Goal: Information Seeking & Learning: Check status

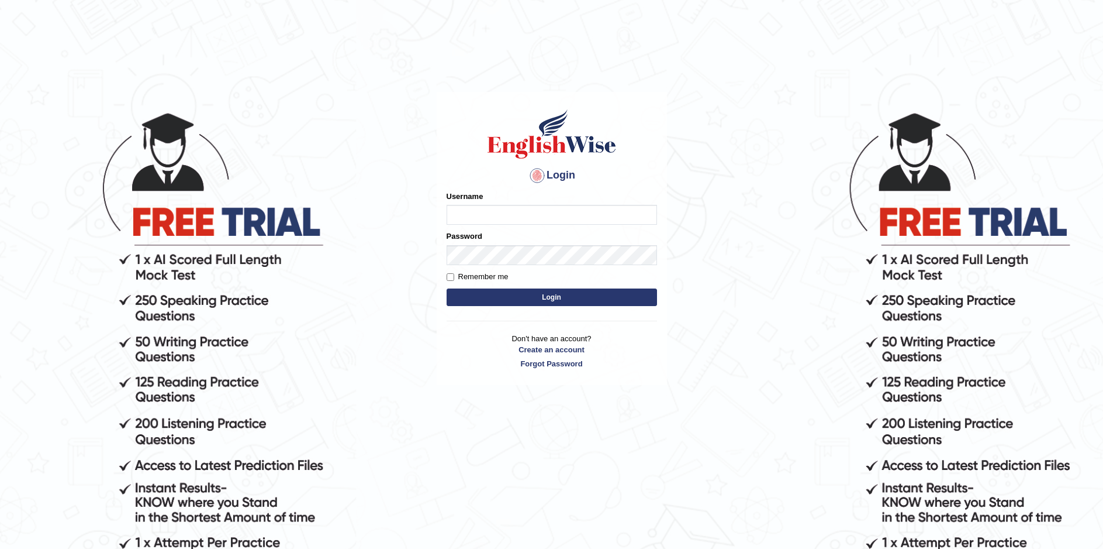
type input "Sprajapati"
click at [547, 294] on button "Login" at bounding box center [552, 297] width 211 height 18
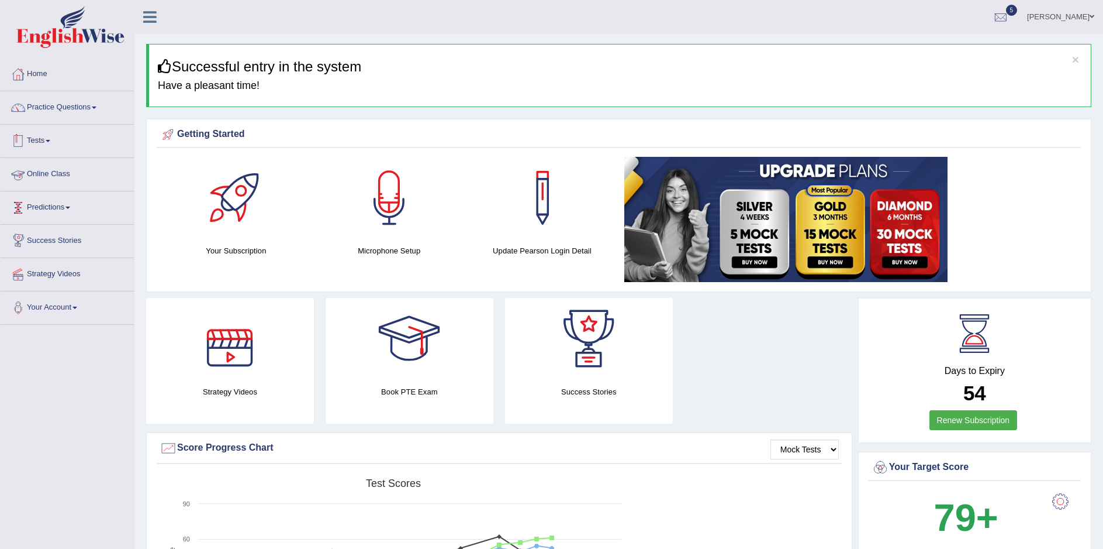
click at [46, 144] on link "Tests" at bounding box center [67, 139] width 133 height 29
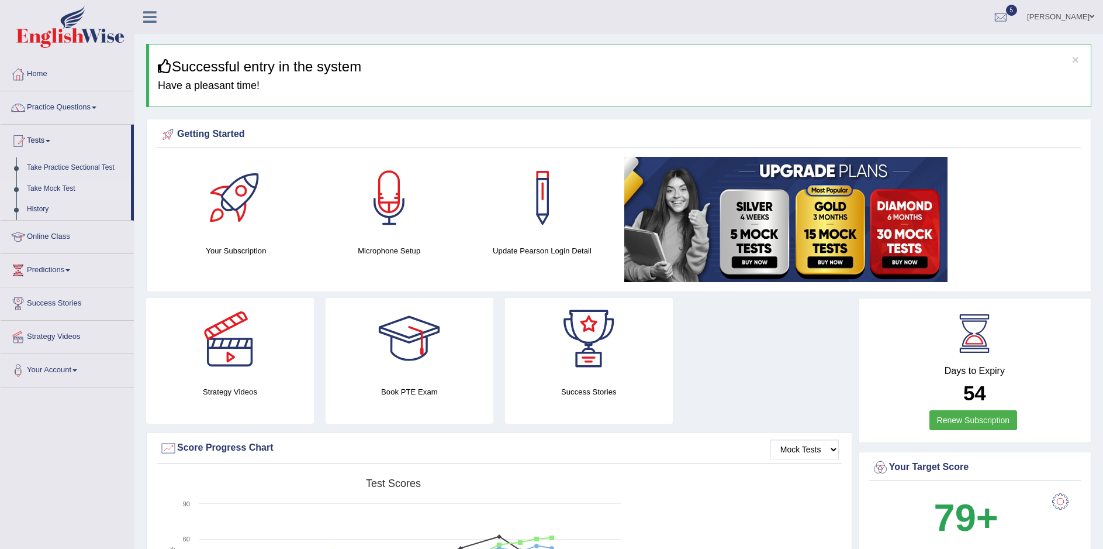
click at [56, 191] on link "Take Mock Test" at bounding box center [76, 188] width 109 height 21
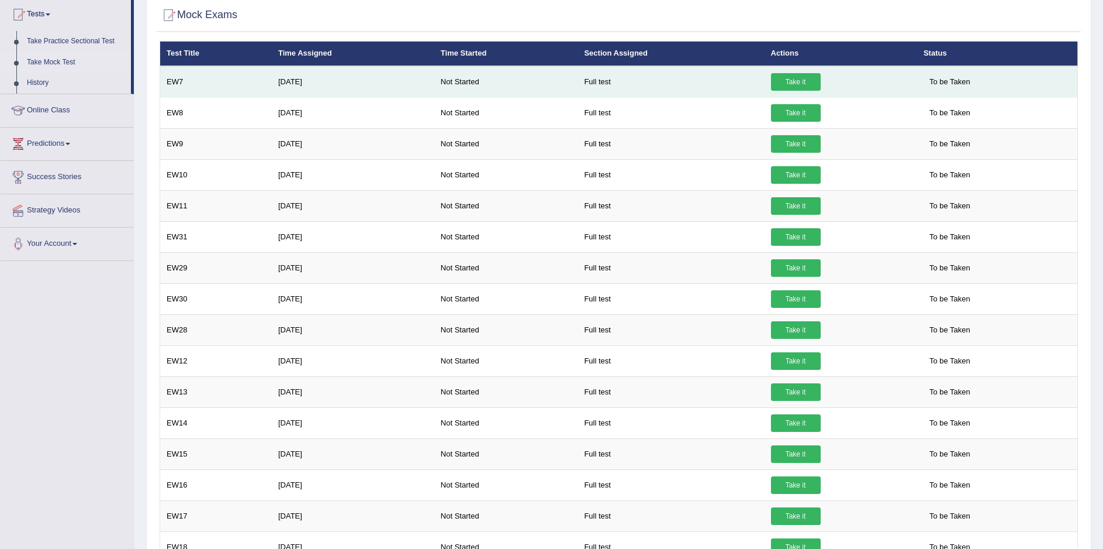
scroll to position [97, 0]
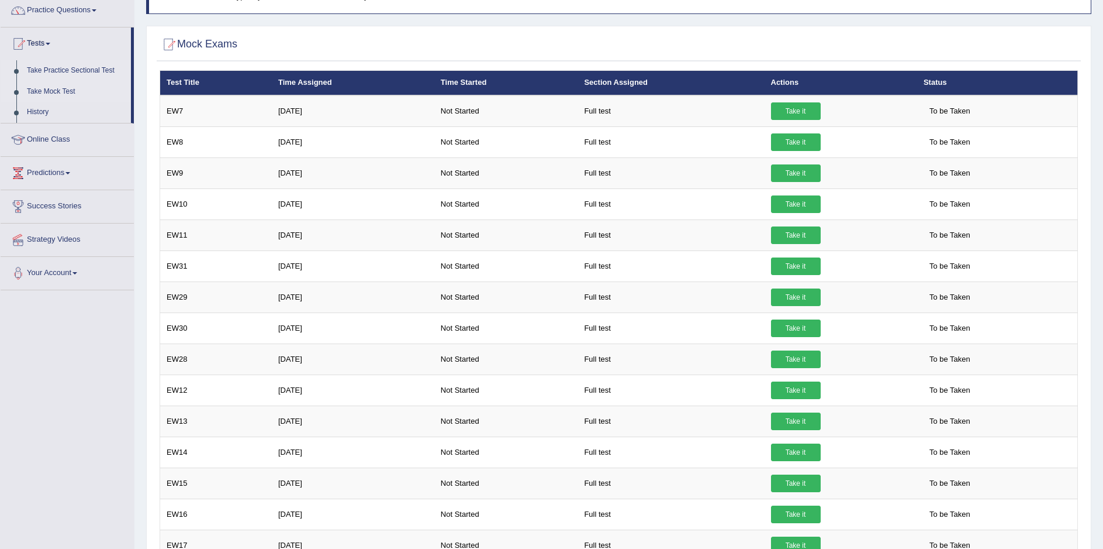
click at [57, 71] on link "Take Practice Sectional Test" at bounding box center [76, 70] width 109 height 21
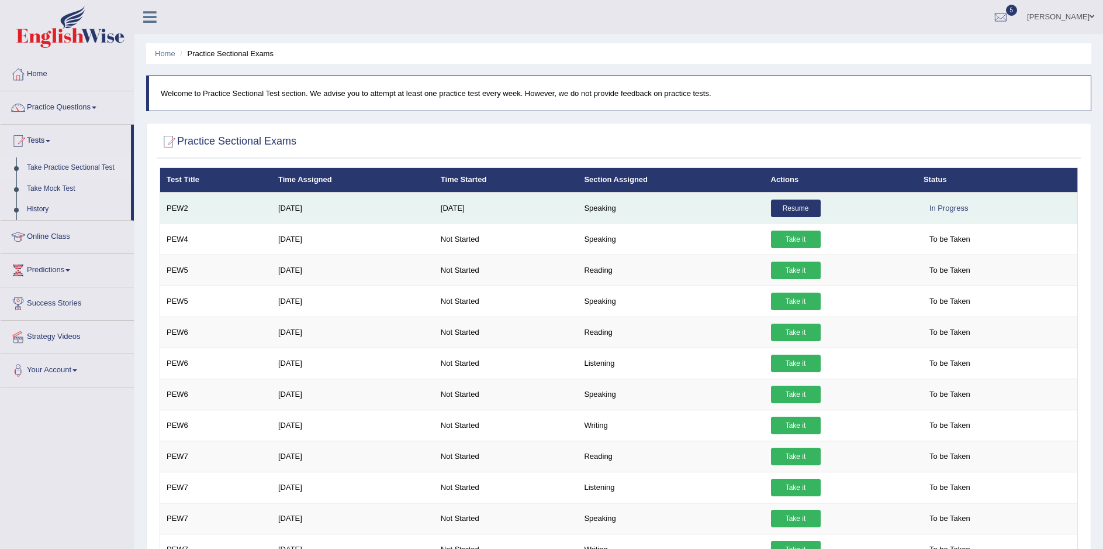
click at [788, 204] on link "Resume" at bounding box center [796, 208] width 50 height 18
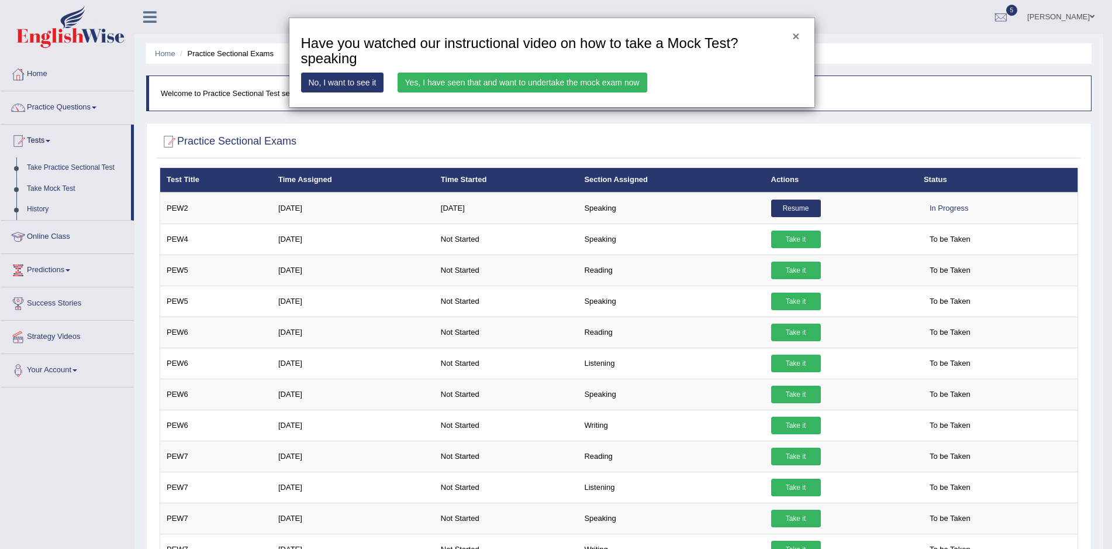
click at [798, 36] on button "×" at bounding box center [795, 36] width 7 height 12
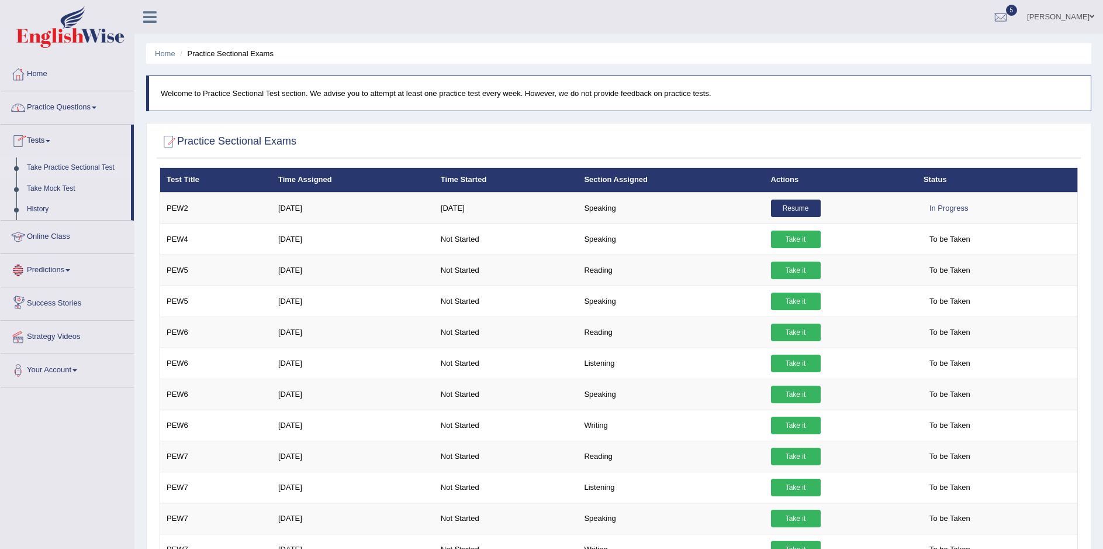
click at [37, 211] on link "History" at bounding box center [76, 209] width 109 height 21
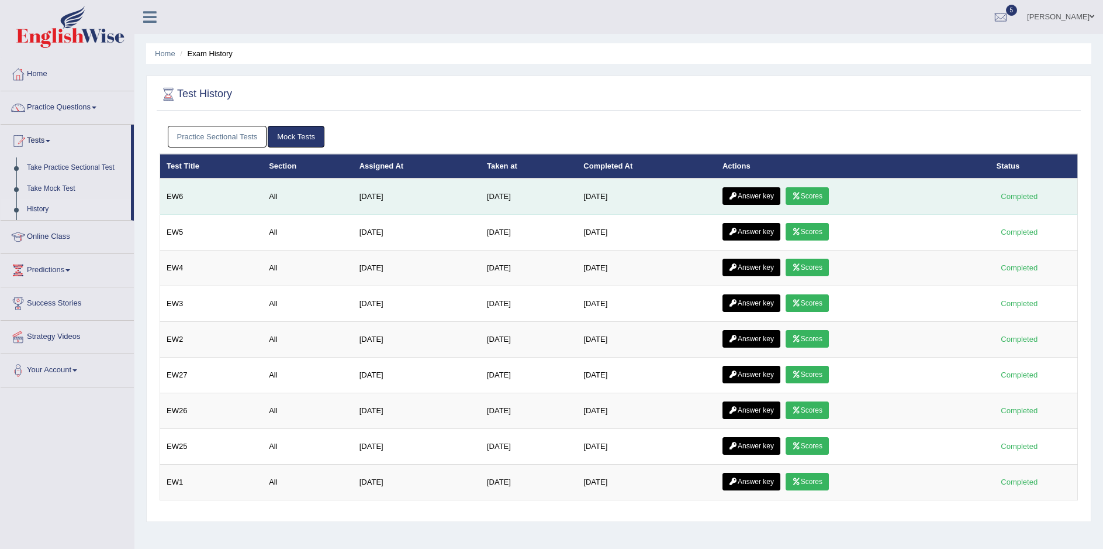
click at [811, 198] on link "Scores" at bounding box center [807, 196] width 43 height 18
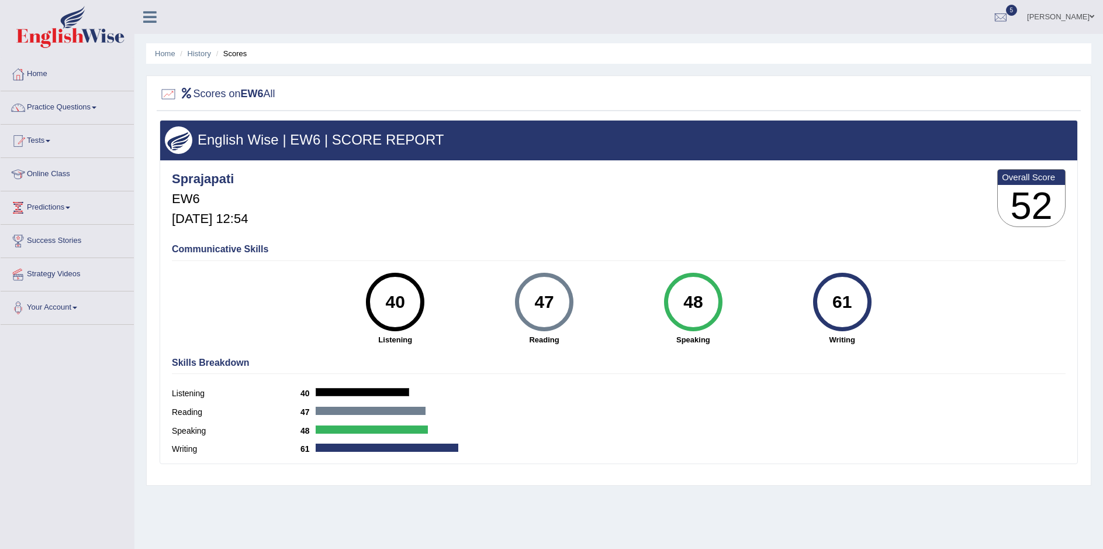
click at [36, 70] on link "Home" at bounding box center [67, 72] width 133 height 29
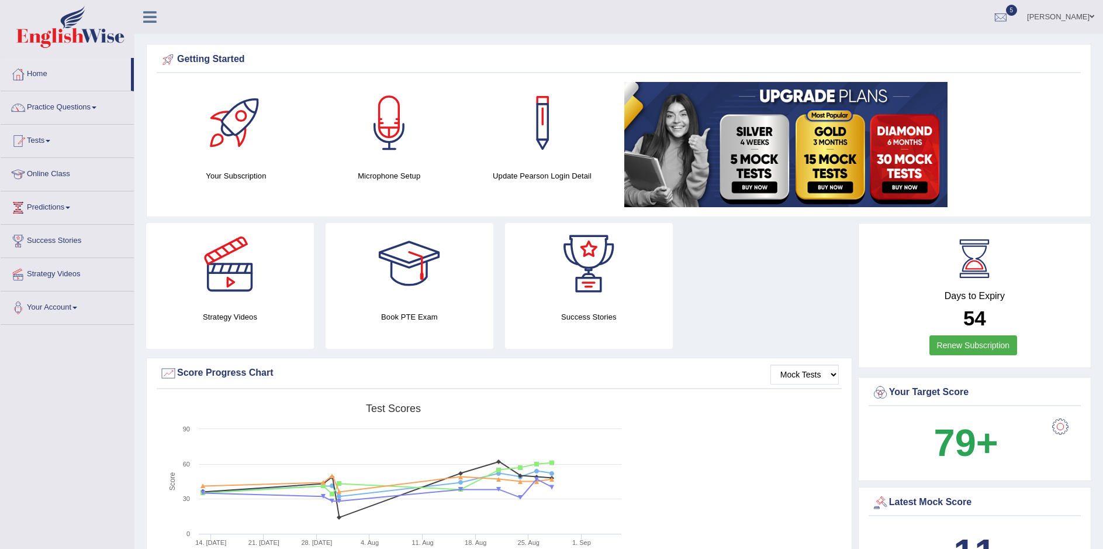
click at [40, 70] on link "Home" at bounding box center [66, 72] width 130 height 29
click at [53, 208] on link "Predictions" at bounding box center [67, 205] width 133 height 29
click at [71, 234] on link "Latest Predictions" at bounding box center [76, 234] width 109 height 21
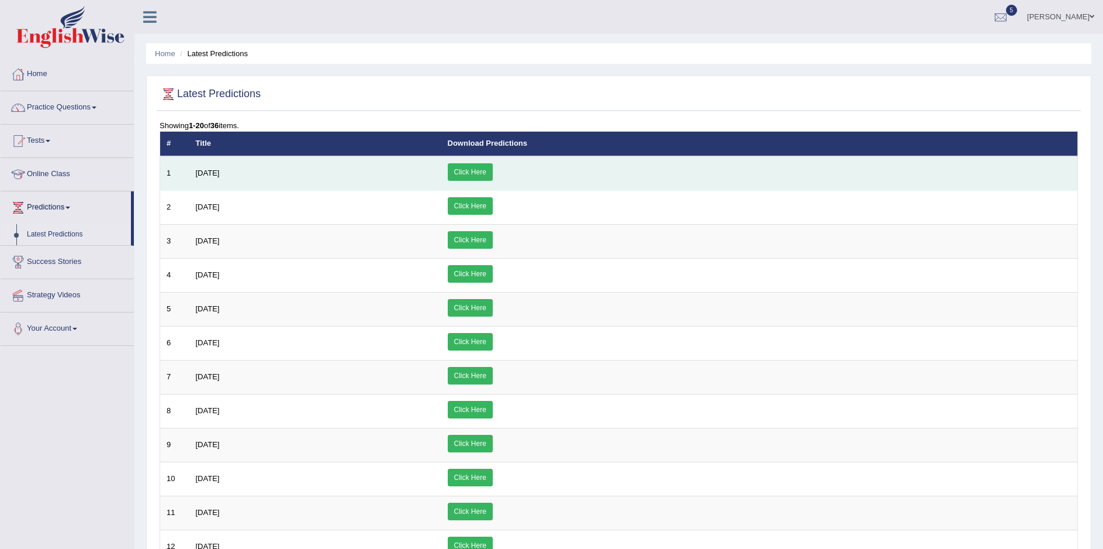
click at [493, 167] on link "Click Here" at bounding box center [470, 172] width 45 height 18
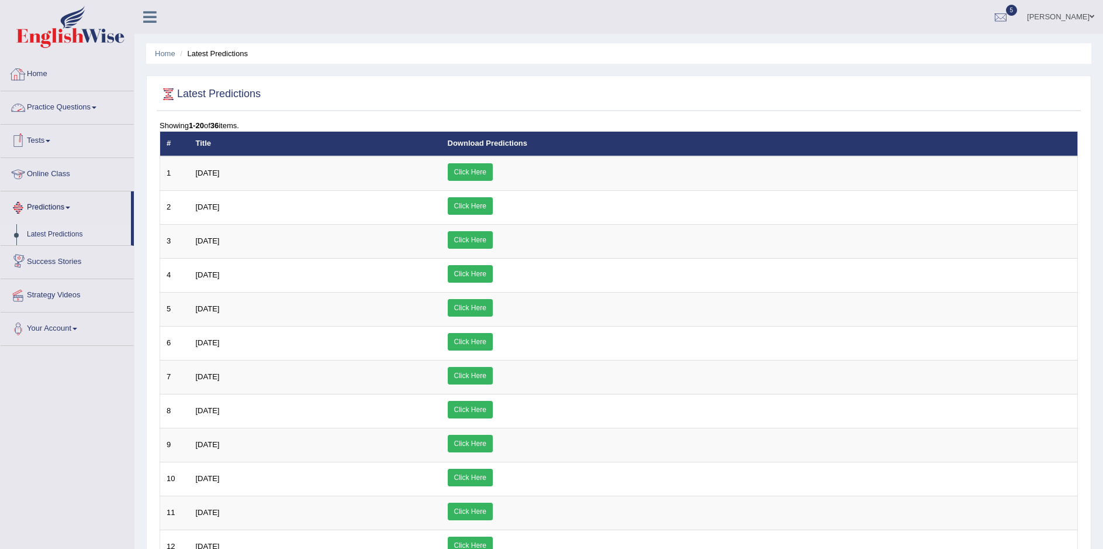
click at [42, 76] on link "Home" at bounding box center [67, 72] width 133 height 29
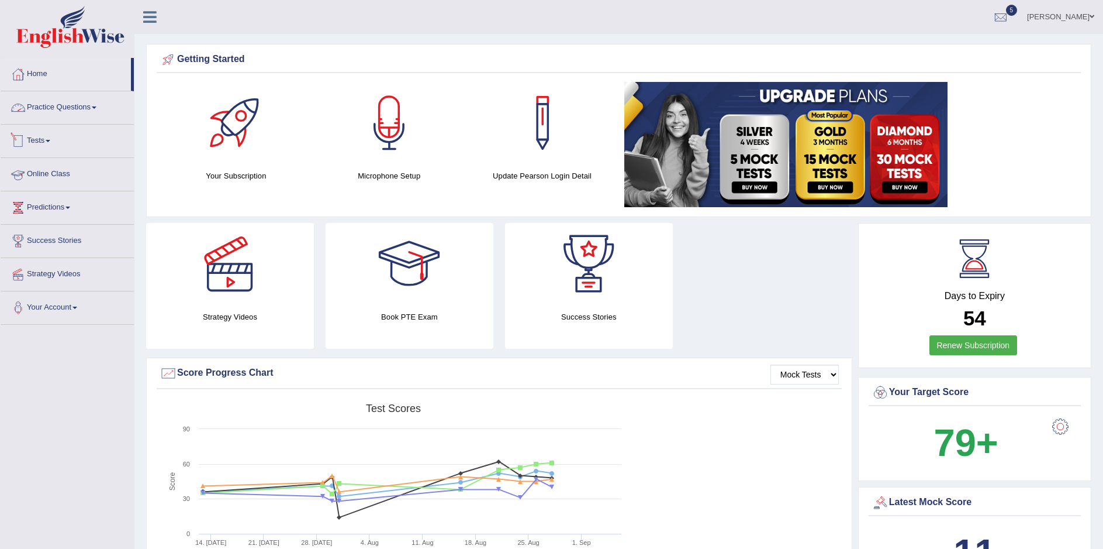
click at [79, 105] on link "Practice Questions" at bounding box center [67, 105] width 133 height 29
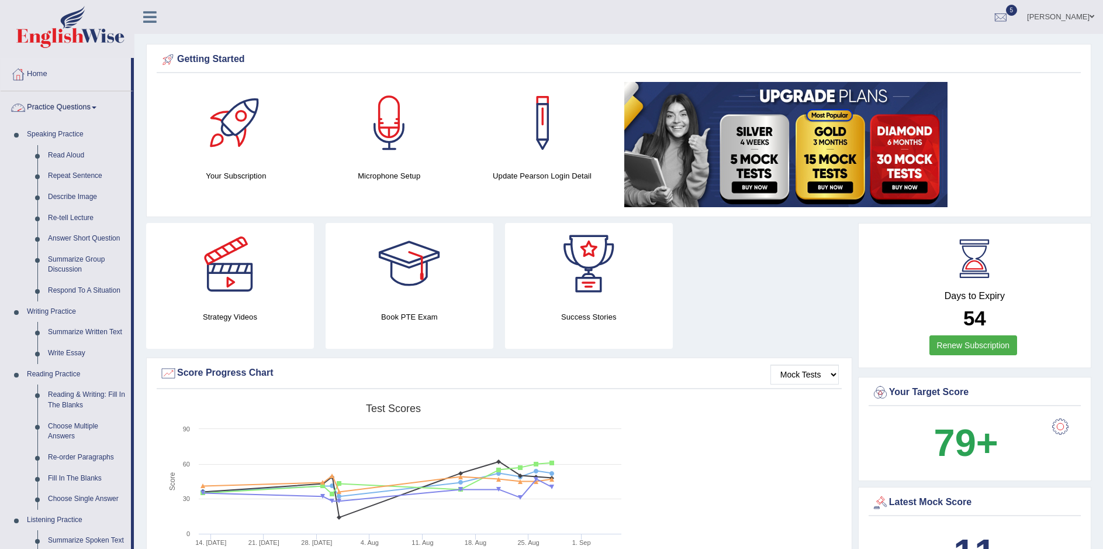
click at [95, 102] on link "Practice Questions" at bounding box center [66, 105] width 130 height 29
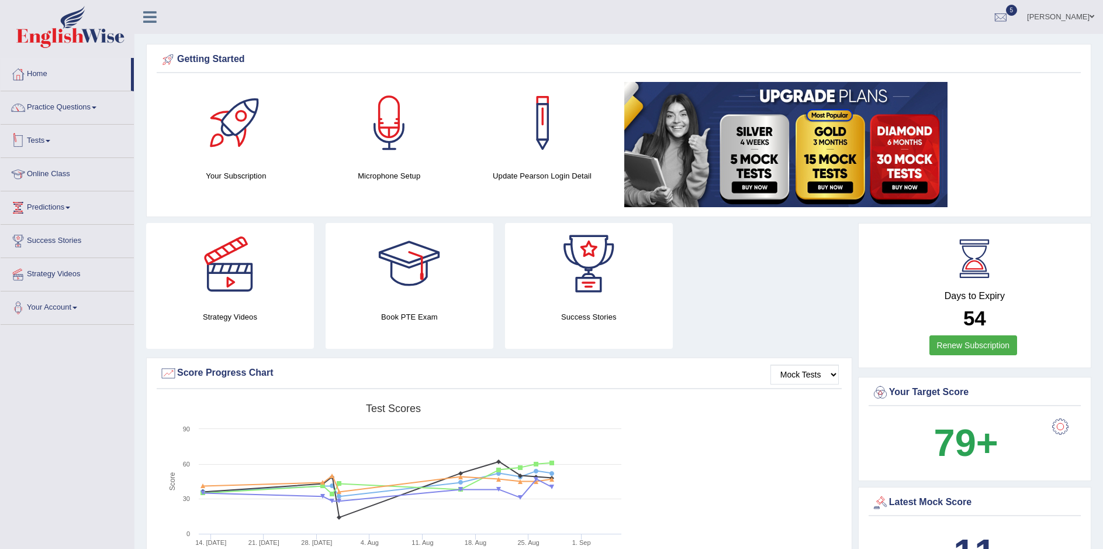
click at [51, 139] on link "Tests" at bounding box center [67, 139] width 133 height 29
click at [61, 163] on link "Take Practice Sectional Test" at bounding box center [76, 167] width 109 height 21
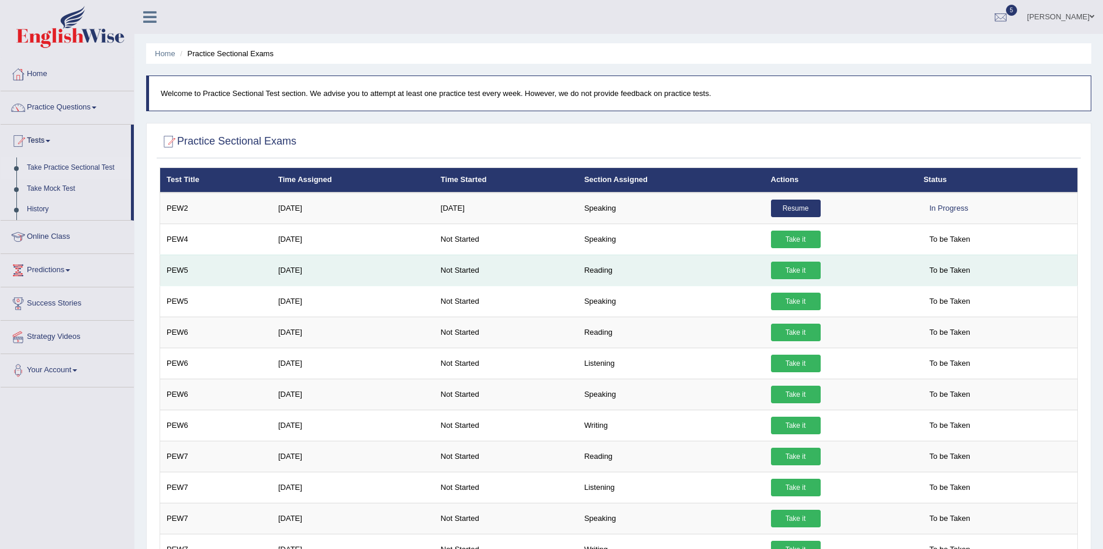
click at [792, 272] on link "Take it" at bounding box center [796, 270] width 50 height 18
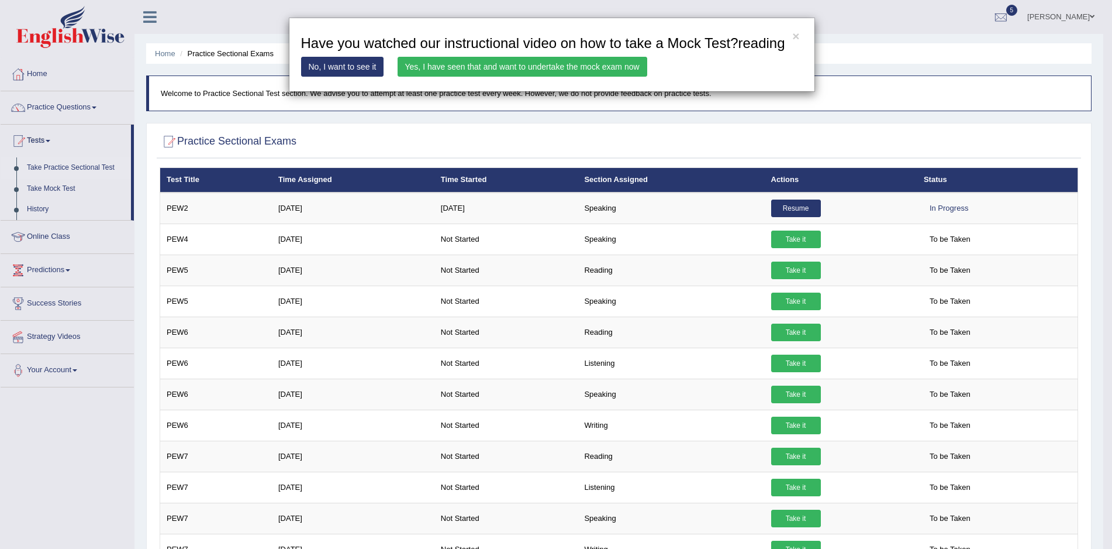
click at [459, 68] on link "Yes, I have seen that and want to undertake the mock exam now" at bounding box center [523, 67] width 250 height 20
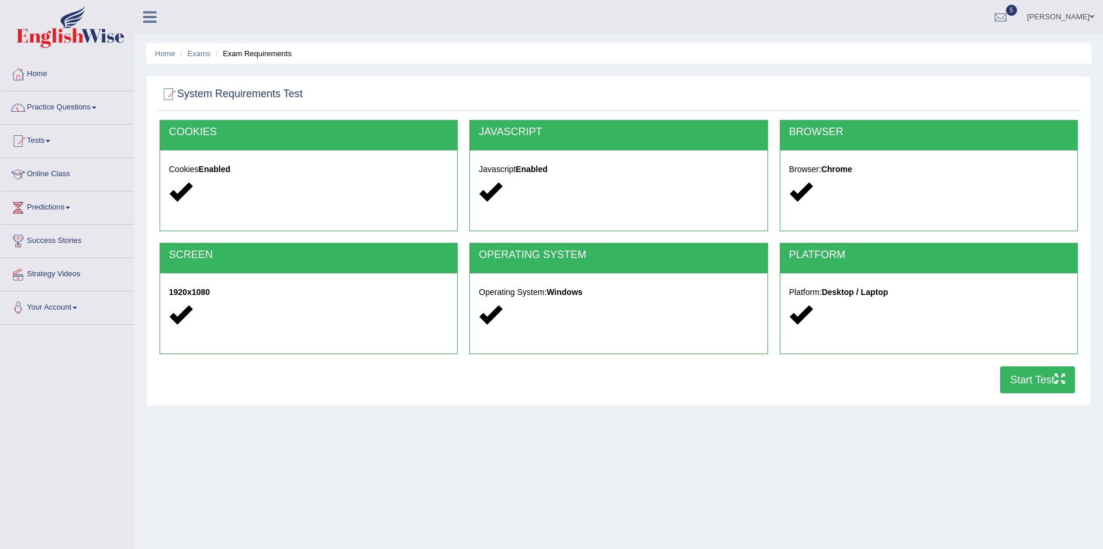
click at [1020, 378] on button "Start Test" at bounding box center [1038, 379] width 75 height 27
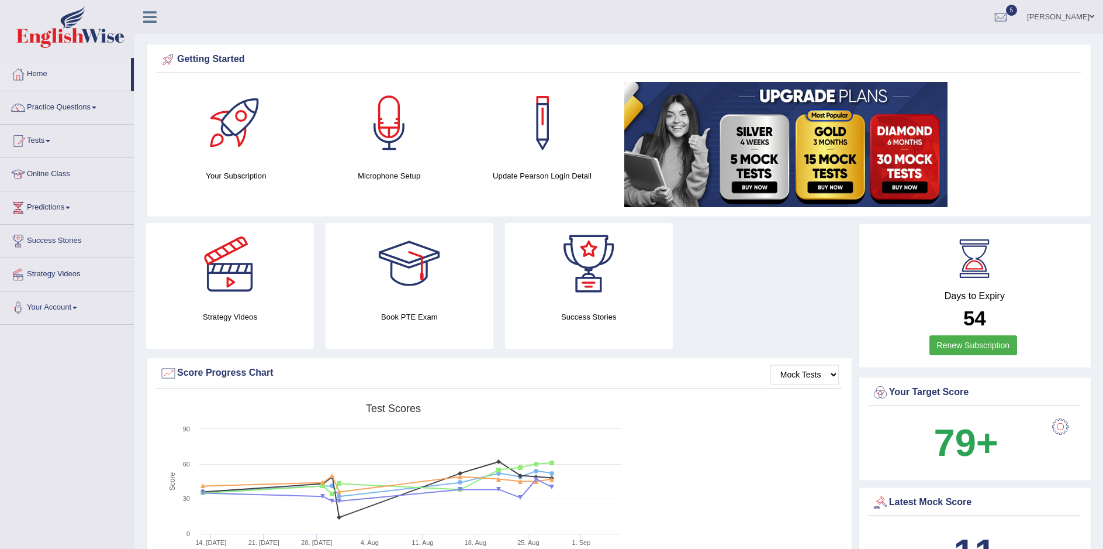
click at [39, 75] on link "Home" at bounding box center [66, 72] width 130 height 29
click at [44, 141] on link "Tests" at bounding box center [67, 139] width 133 height 29
click at [39, 210] on link "History" at bounding box center [76, 209] width 109 height 21
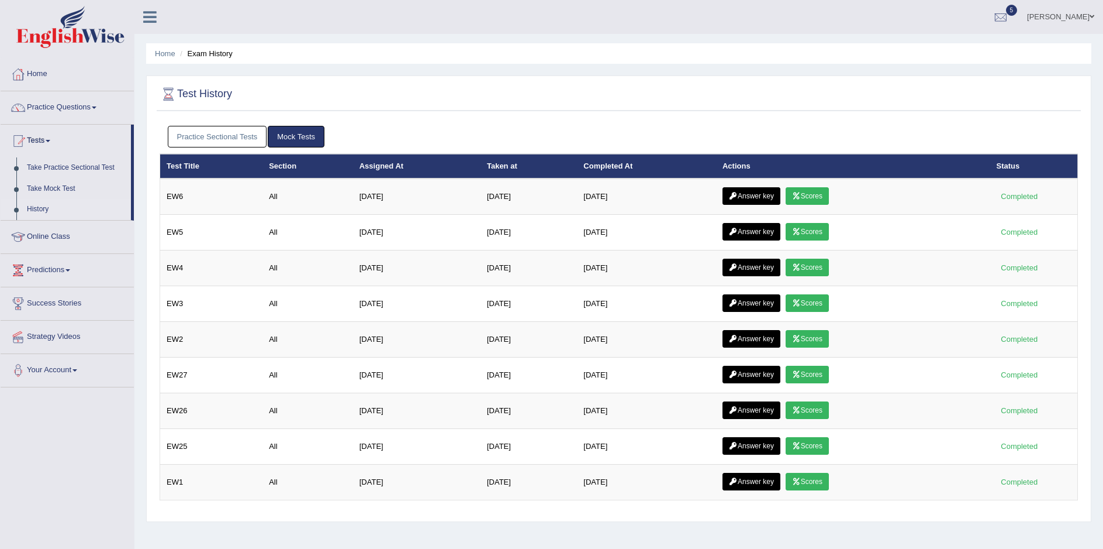
click at [223, 135] on link "Practice Sectional Tests" at bounding box center [217, 137] width 99 height 22
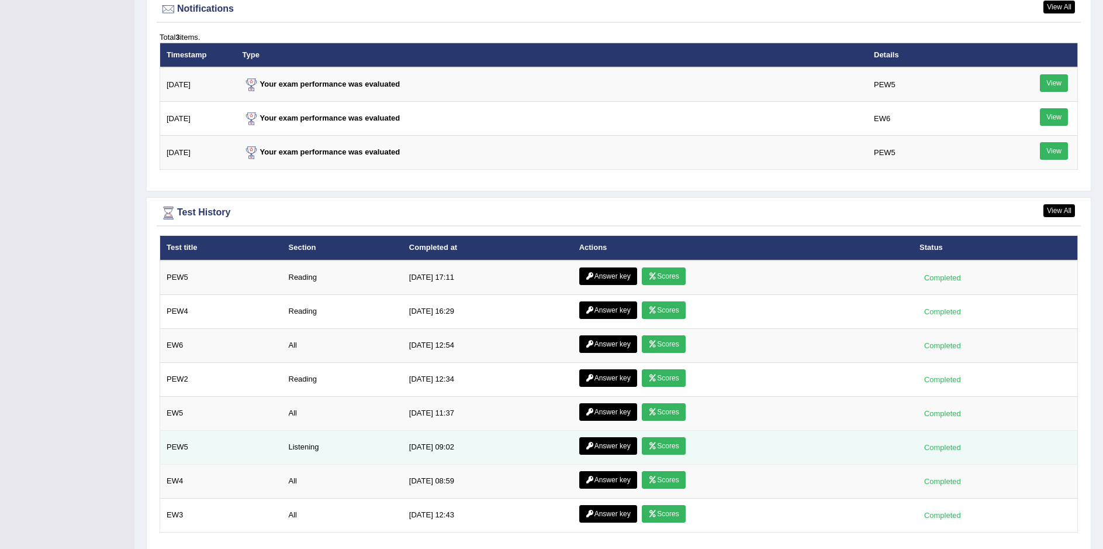
scroll to position [1462, 0]
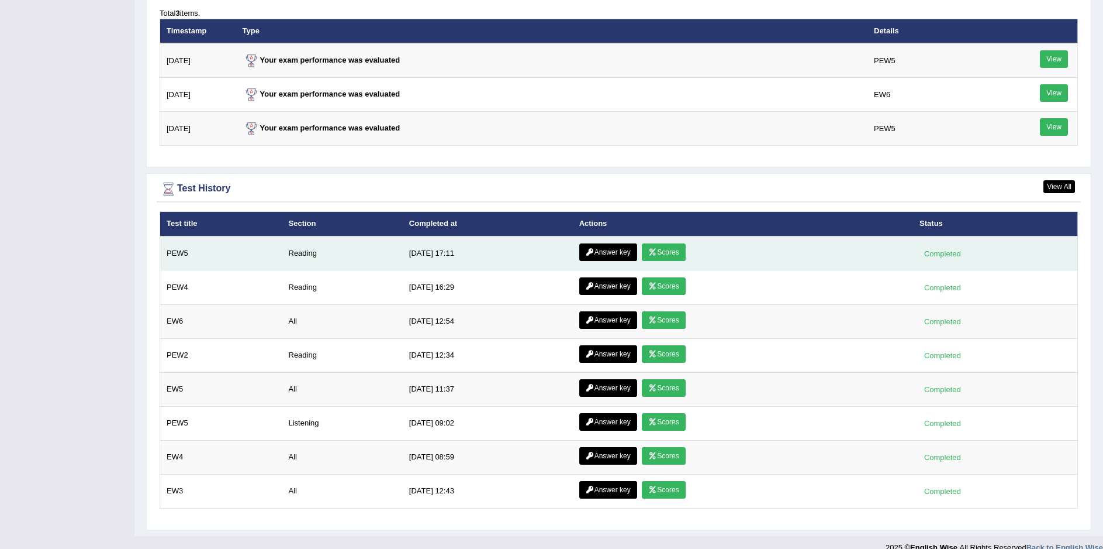
click at [665, 253] on link "Scores" at bounding box center [663, 252] width 43 height 18
click at [616, 254] on link "Answer key" at bounding box center [609, 252] width 58 height 18
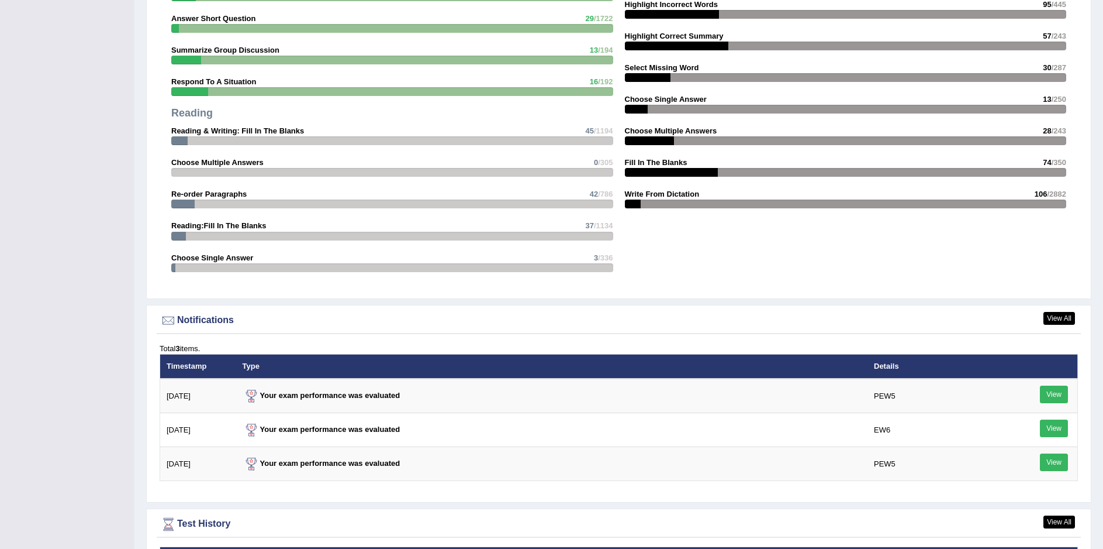
scroll to position [1111, 0]
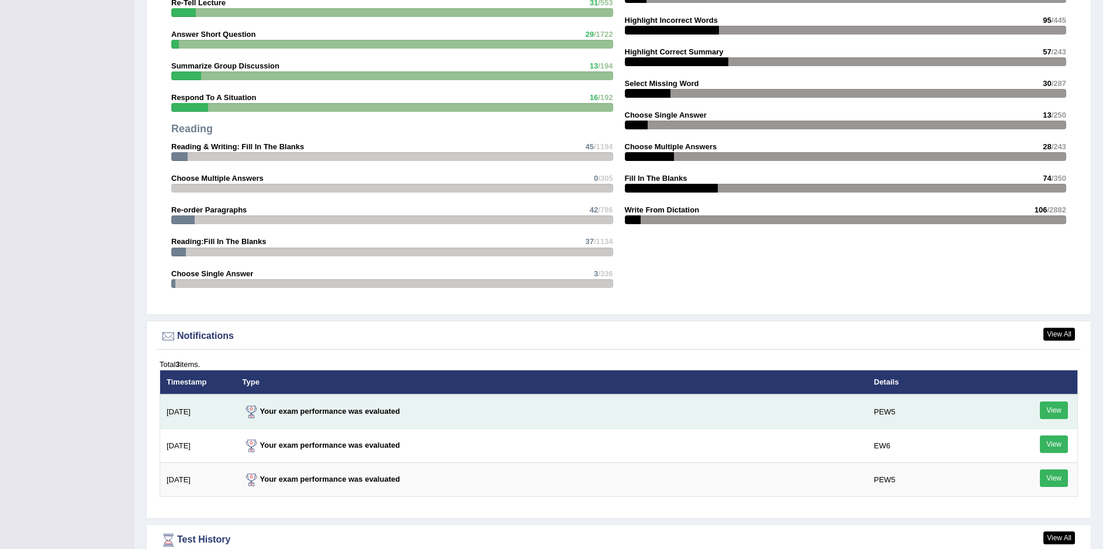
click at [1059, 413] on link "View" at bounding box center [1054, 410] width 28 height 18
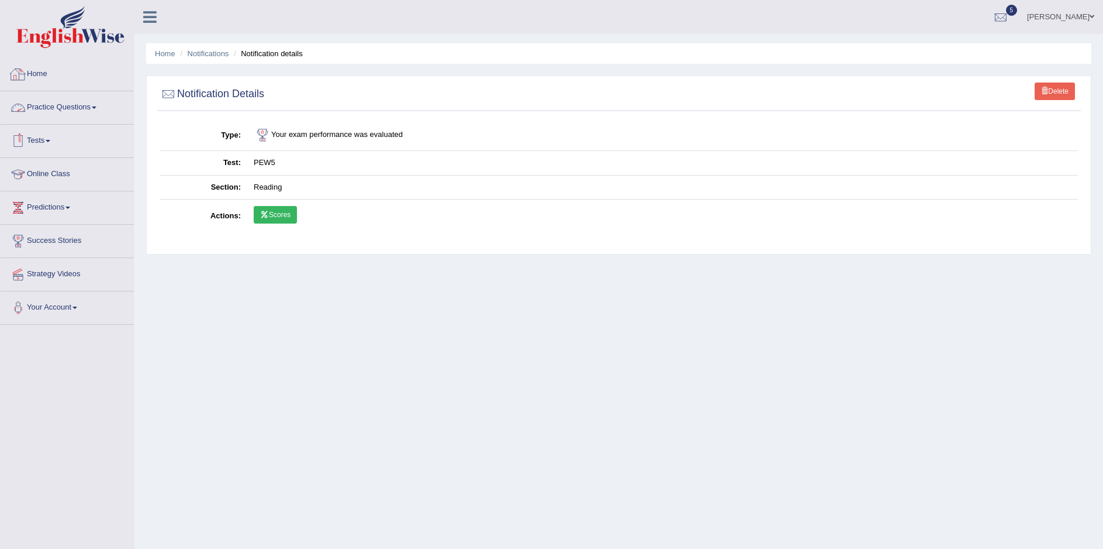
click at [32, 70] on link "Home" at bounding box center [67, 72] width 133 height 29
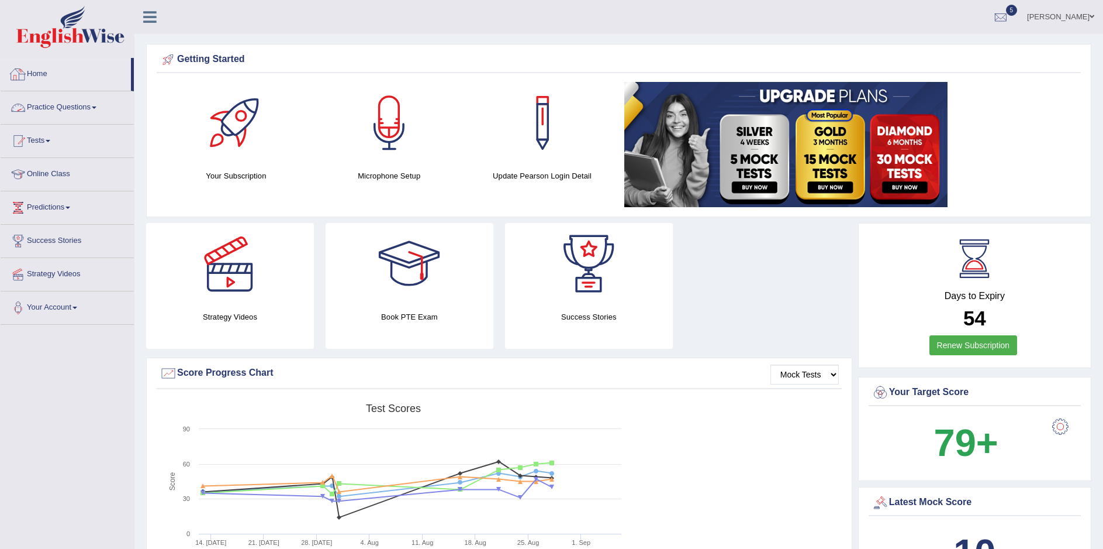
click at [39, 70] on link "Home" at bounding box center [66, 72] width 130 height 29
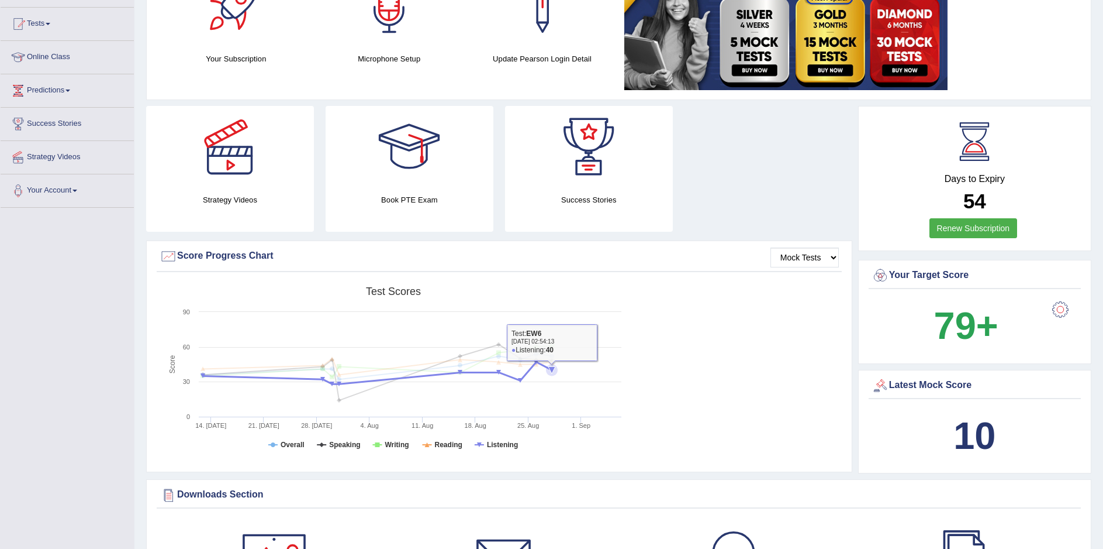
scroll to position [409, 0]
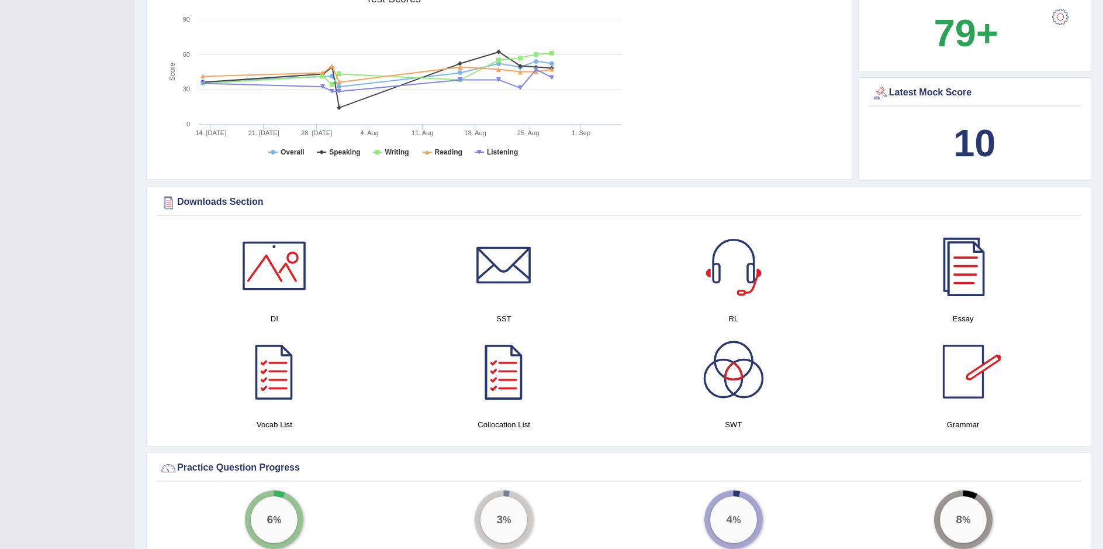
click at [963, 279] on div at bounding box center [964, 266] width 82 height 82
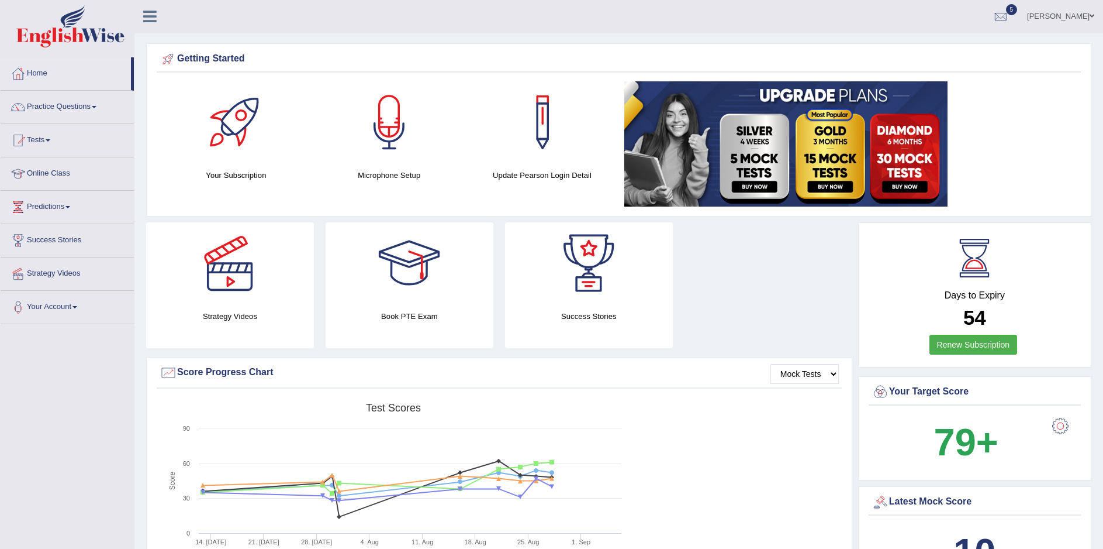
scroll to position [0, 0]
click at [39, 76] on link "Home" at bounding box center [66, 72] width 130 height 29
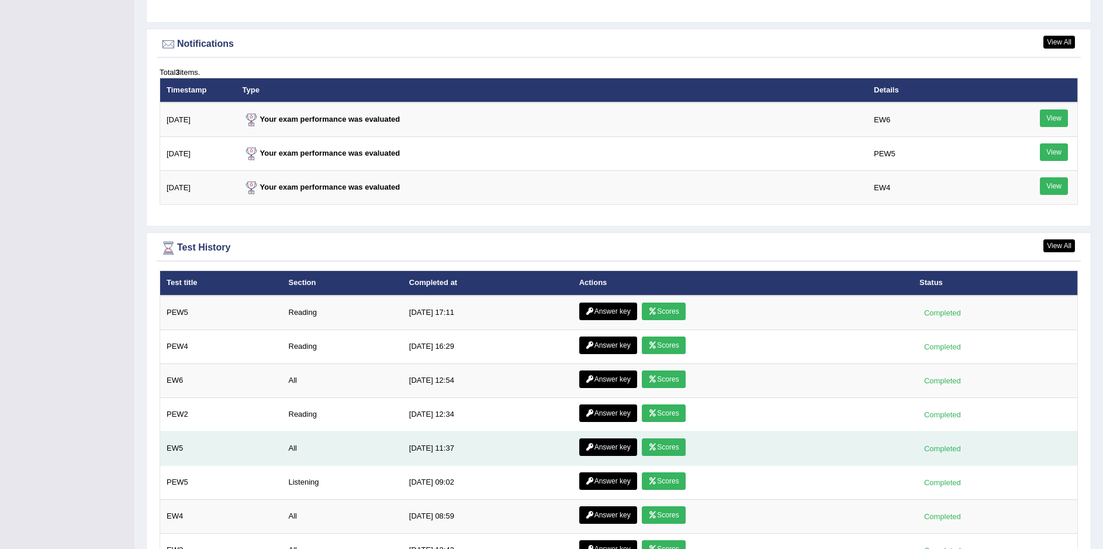
scroll to position [1462, 0]
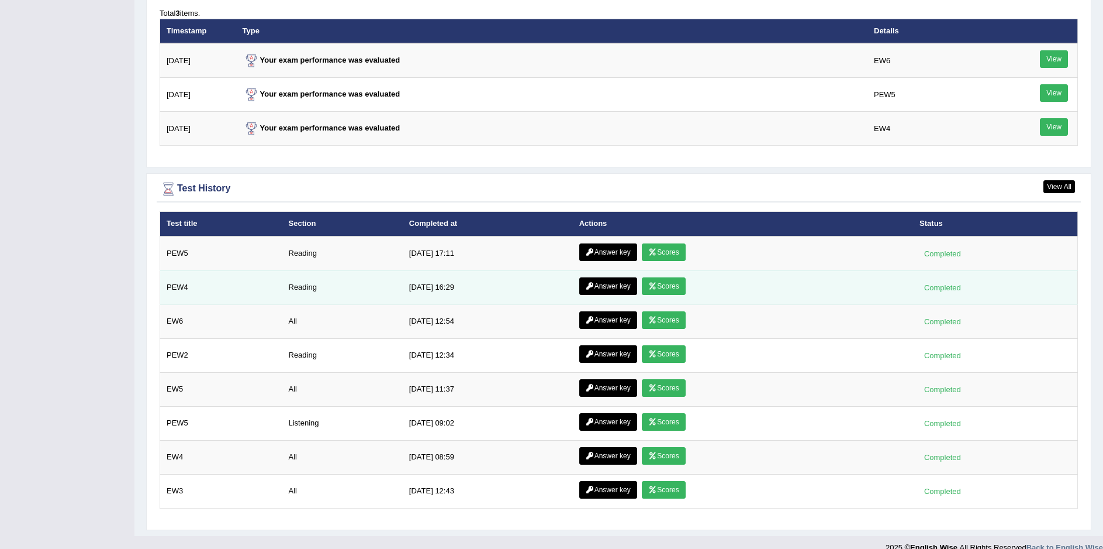
click at [671, 295] on link "Scores" at bounding box center [663, 286] width 43 height 18
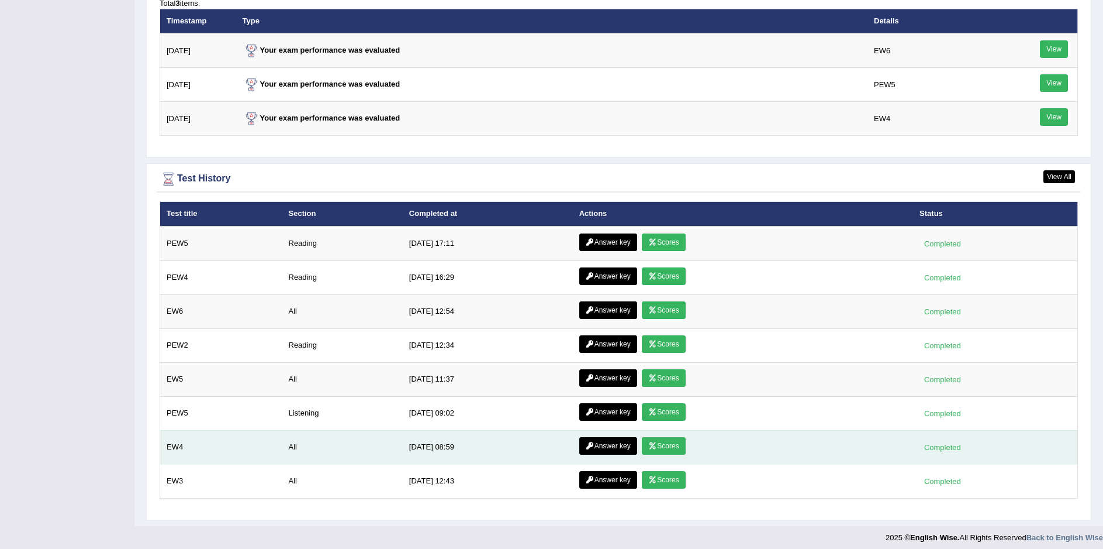
scroll to position [1482, 0]
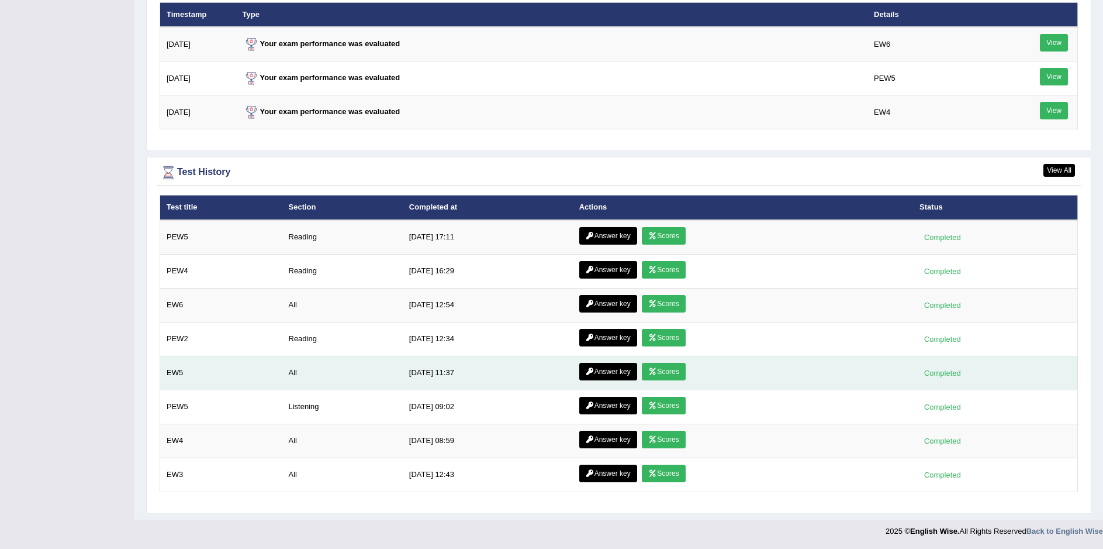
click at [675, 371] on link "Scores" at bounding box center [663, 372] width 43 height 18
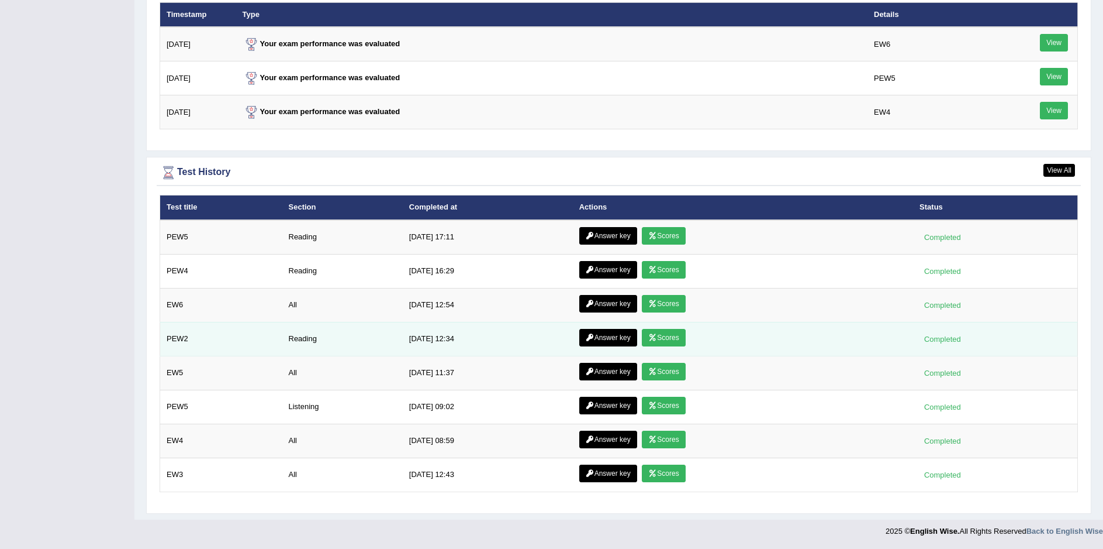
click at [664, 334] on link "Scores" at bounding box center [663, 338] width 43 height 18
